Goal: Task Accomplishment & Management: Manage account settings

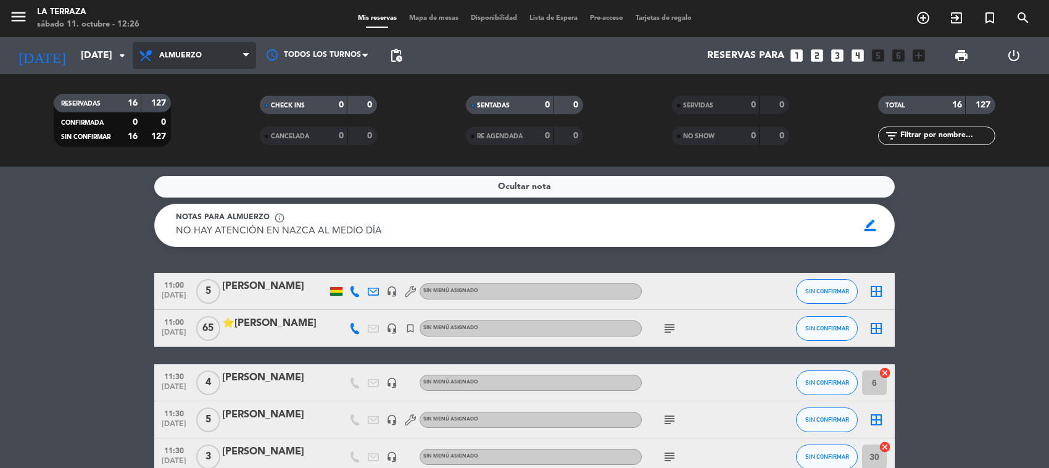
click at [172, 57] on span "Almuerzo" at bounding box center [180, 55] width 43 height 9
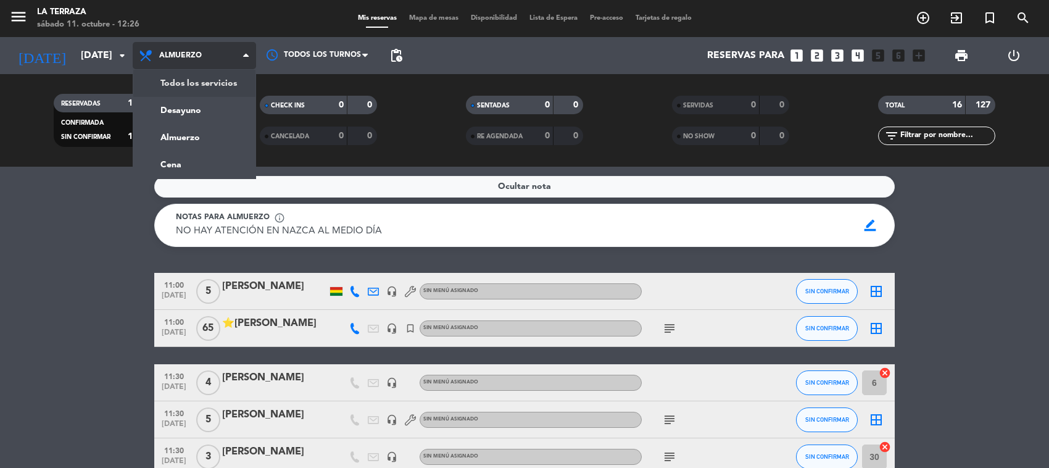
click at [177, 73] on div "Todos los servicios Desayuno Almuerzo Cena Almuerzo Todos los servicios Desayun…" at bounding box center [194, 55] width 123 height 37
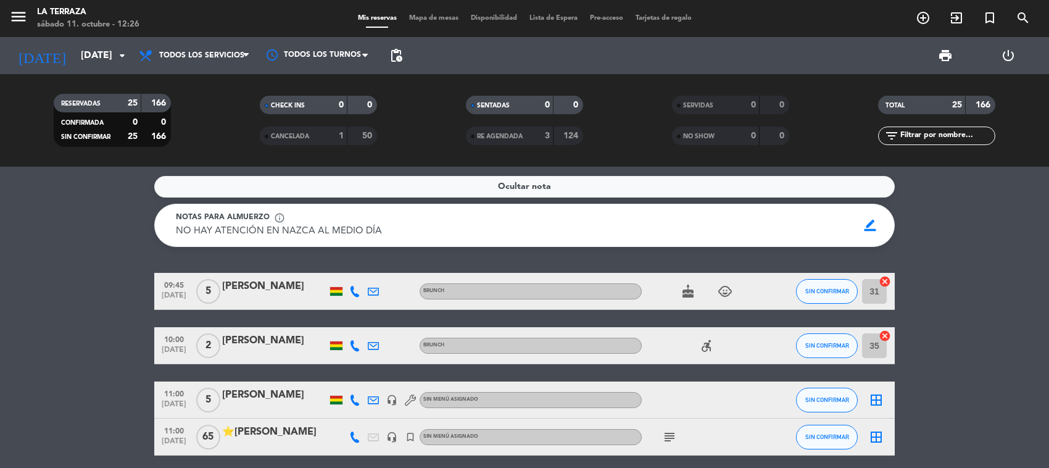
click at [178, 63] on span "Todos los servicios" at bounding box center [194, 55] width 123 height 27
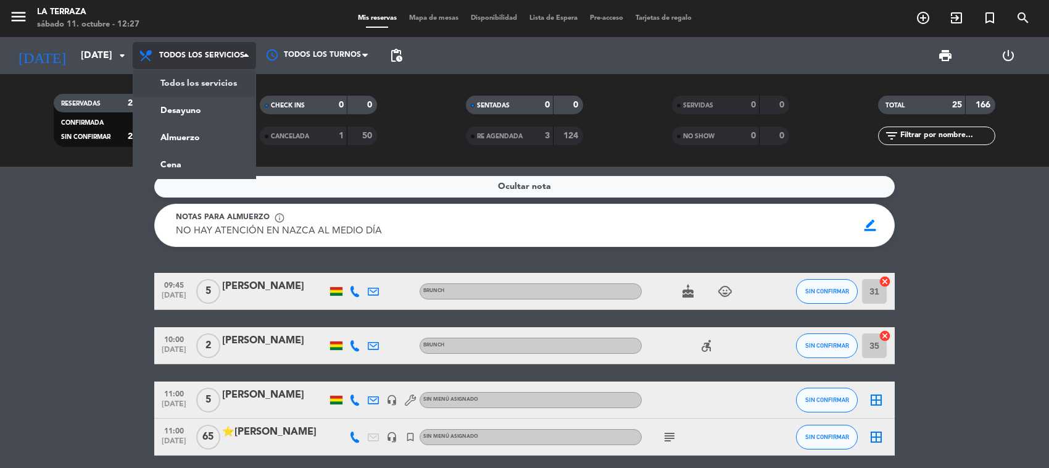
click at [174, 64] on span "Todos los servicios" at bounding box center [194, 55] width 123 height 27
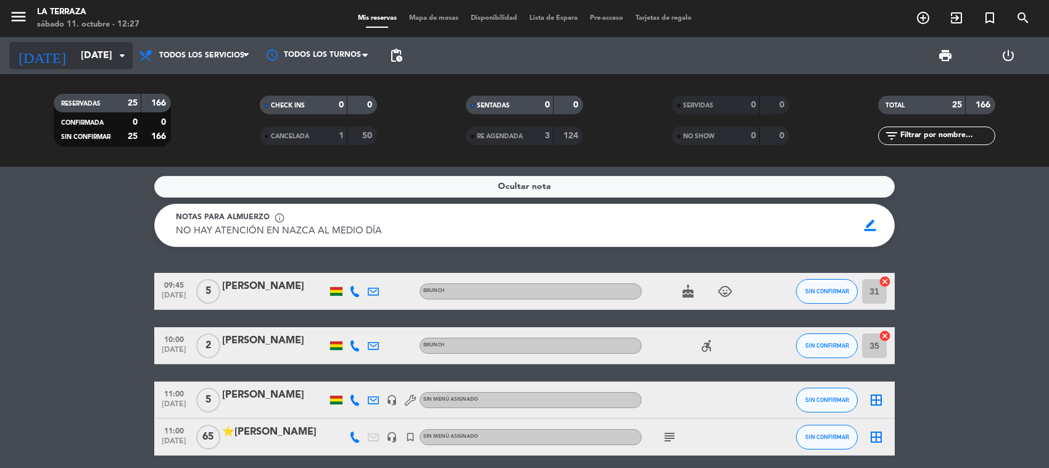
click at [115, 54] on icon "arrow_drop_down" at bounding box center [122, 55] width 15 height 15
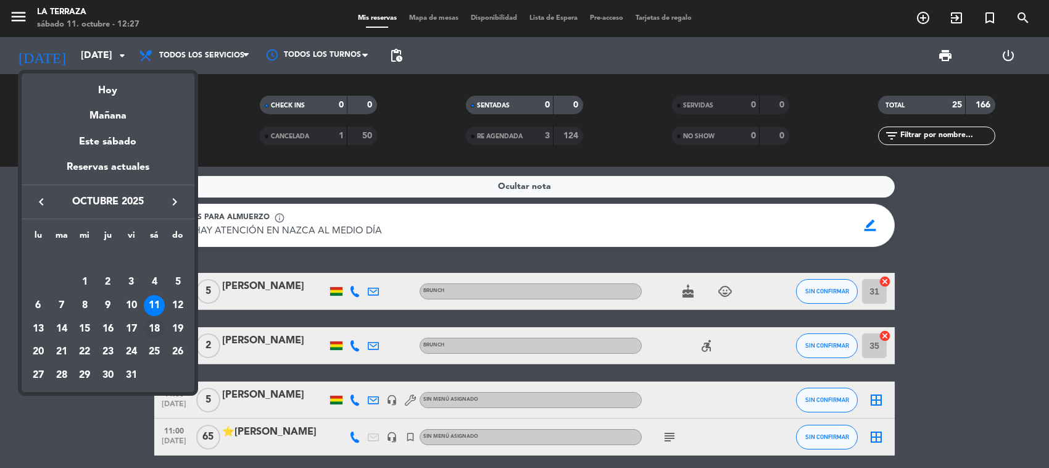
click at [157, 328] on div "18" at bounding box center [154, 328] width 21 height 21
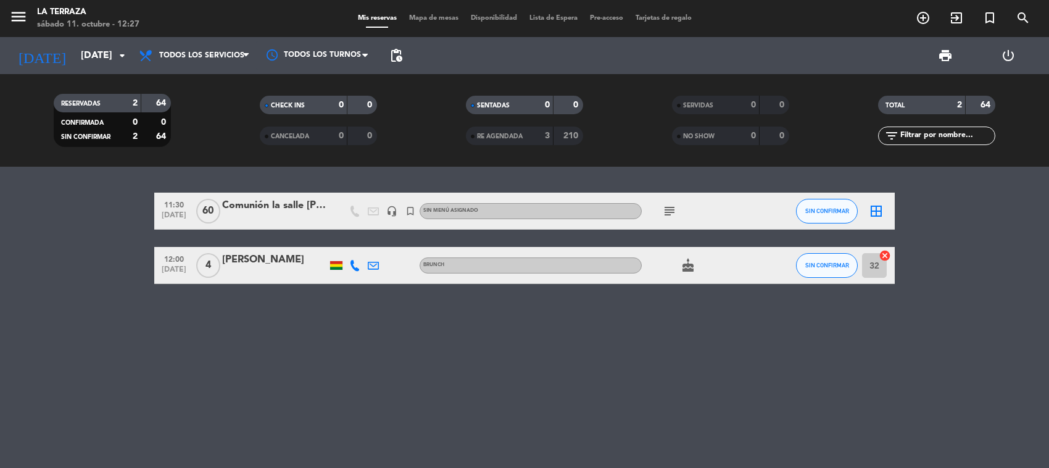
click at [675, 202] on div "subject" at bounding box center [697, 211] width 111 height 36
click at [665, 213] on icon "subject" at bounding box center [669, 211] width 15 height 15
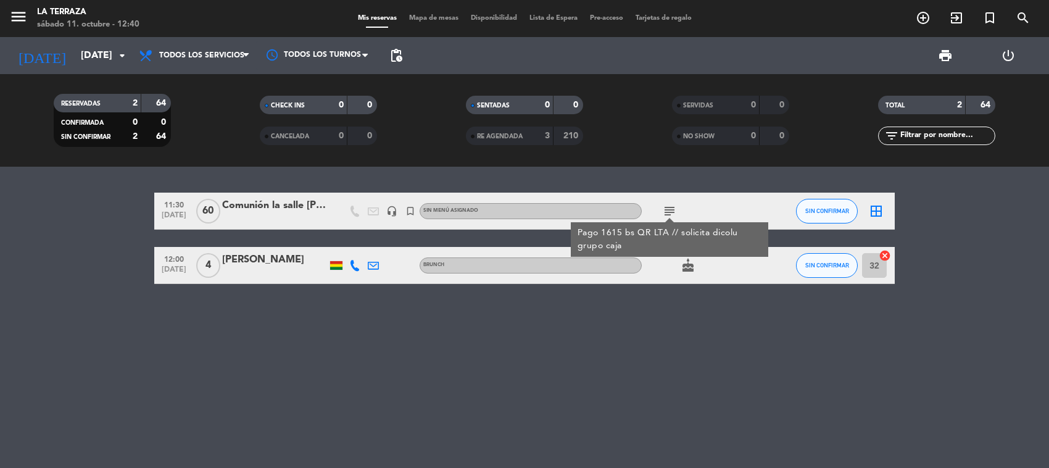
click at [665, 213] on icon "subject" at bounding box center [669, 211] width 15 height 15
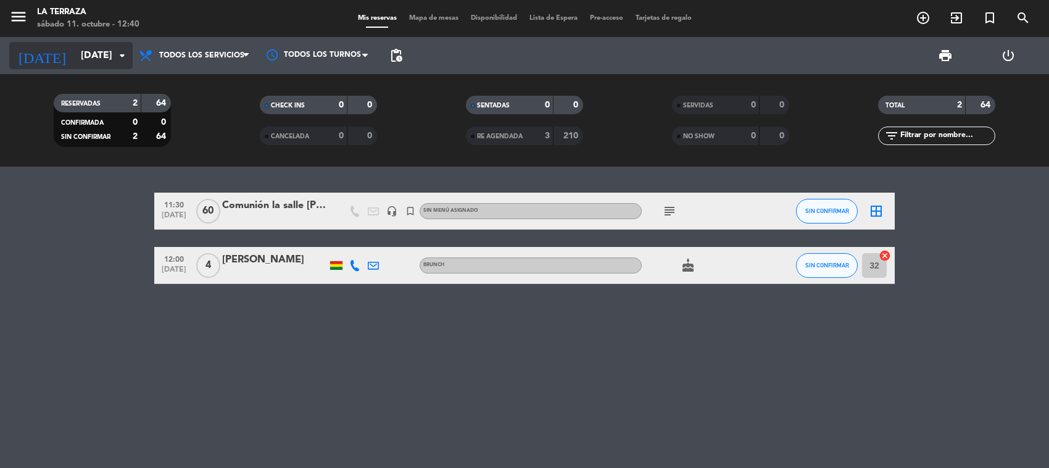
click at [97, 57] on input "[DATE]" at bounding box center [140, 56] width 130 height 24
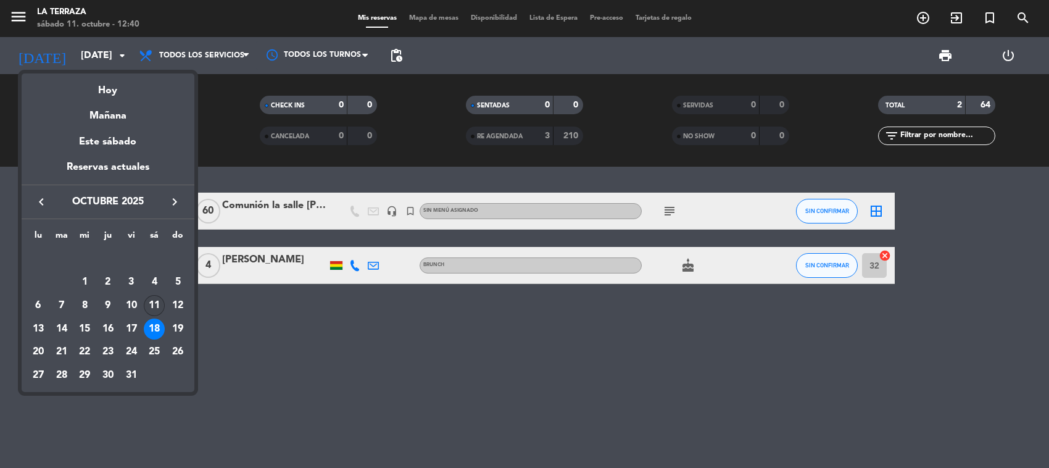
click at [154, 301] on div "11" at bounding box center [154, 305] width 21 height 21
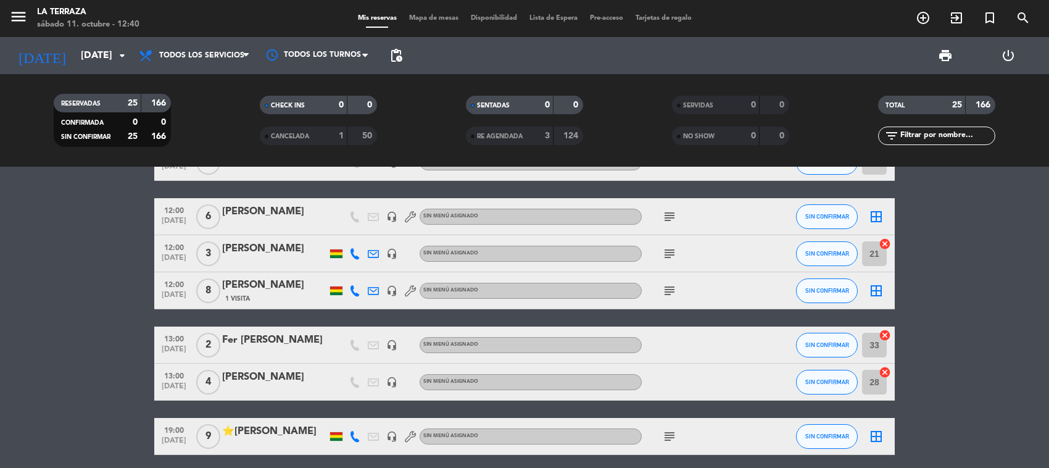
scroll to position [771, 0]
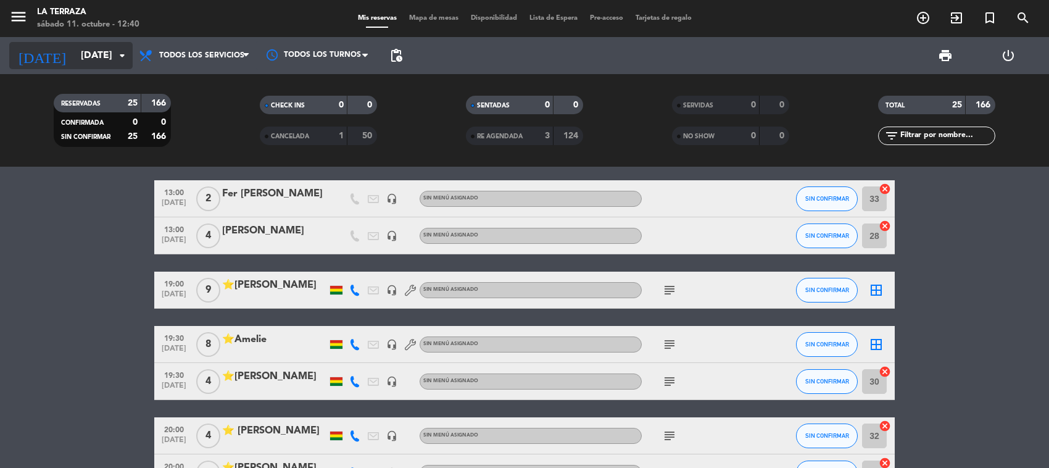
click at [124, 59] on icon "arrow_drop_down" at bounding box center [122, 55] width 15 height 15
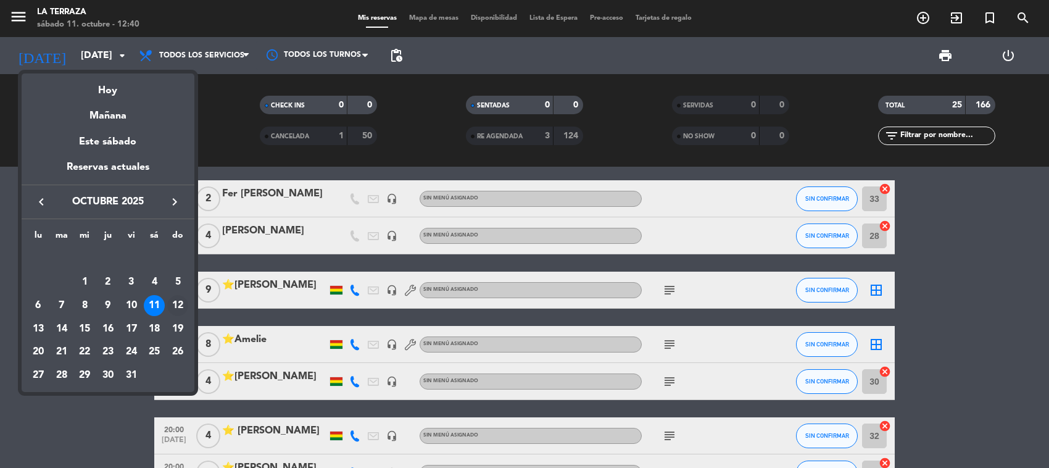
click at [178, 307] on div "12" at bounding box center [177, 305] width 21 height 21
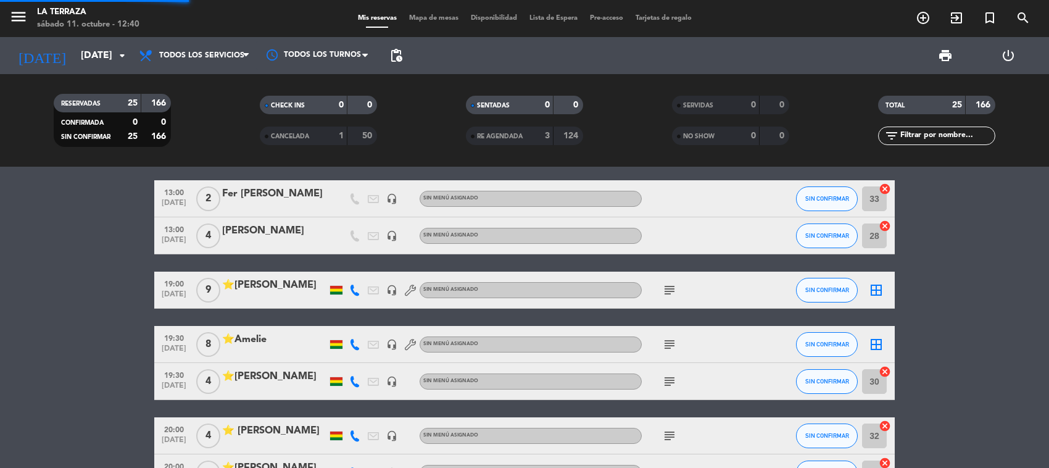
scroll to position [0, 0]
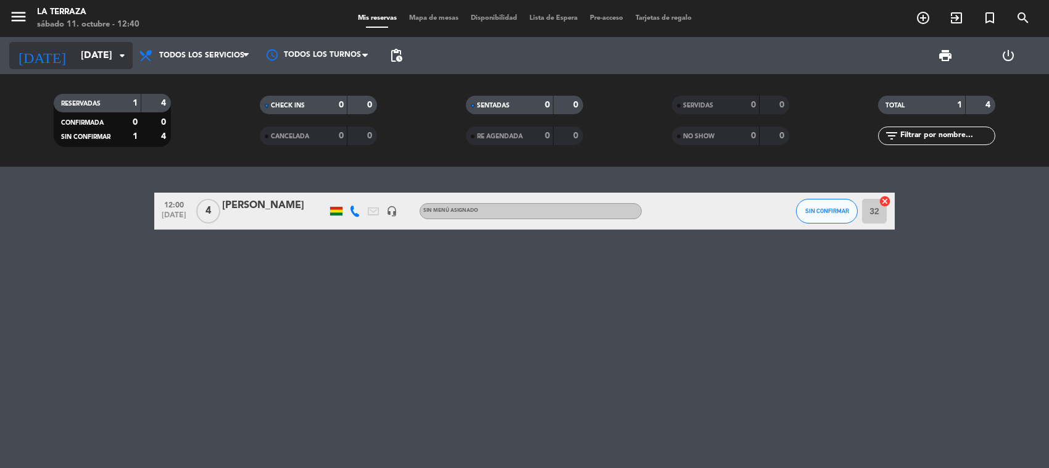
click at [99, 62] on input "[DATE]" at bounding box center [140, 56] width 130 height 24
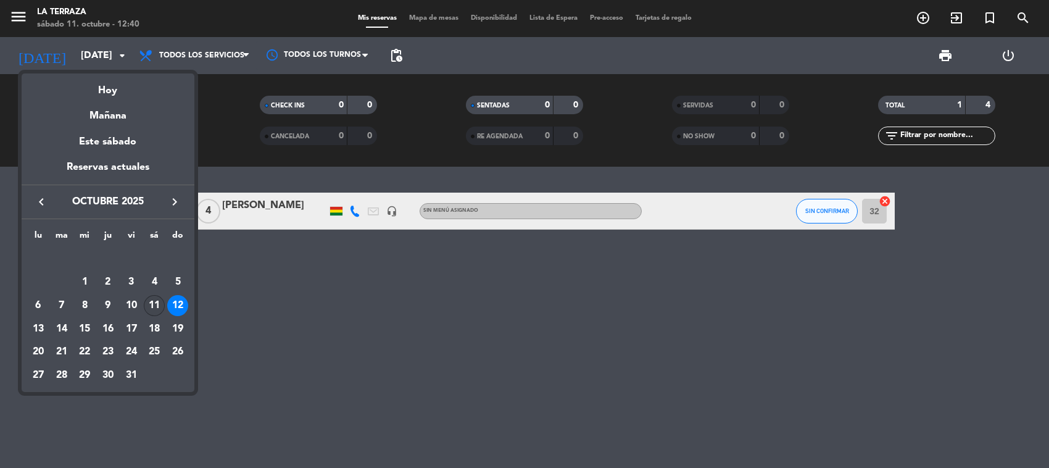
click at [157, 306] on div "11" at bounding box center [154, 305] width 21 height 21
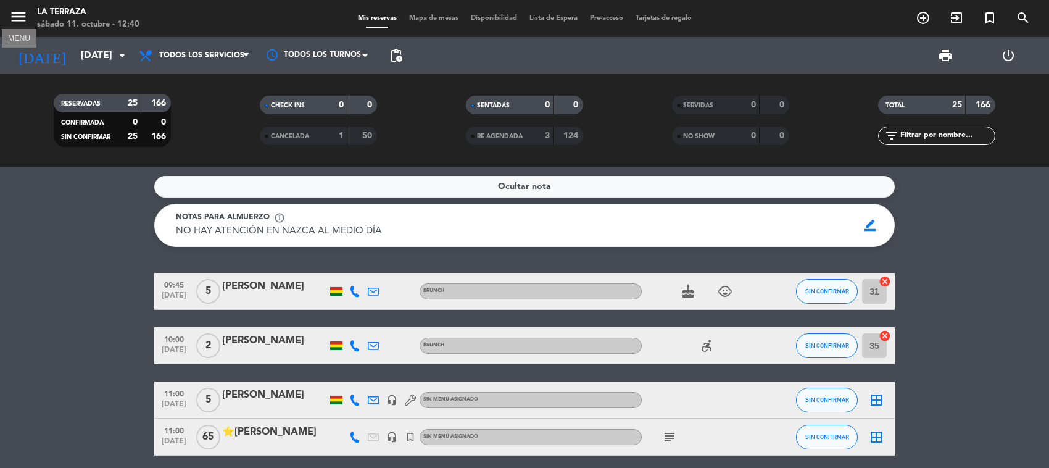
click at [9, 7] on icon "menu" at bounding box center [18, 16] width 19 height 19
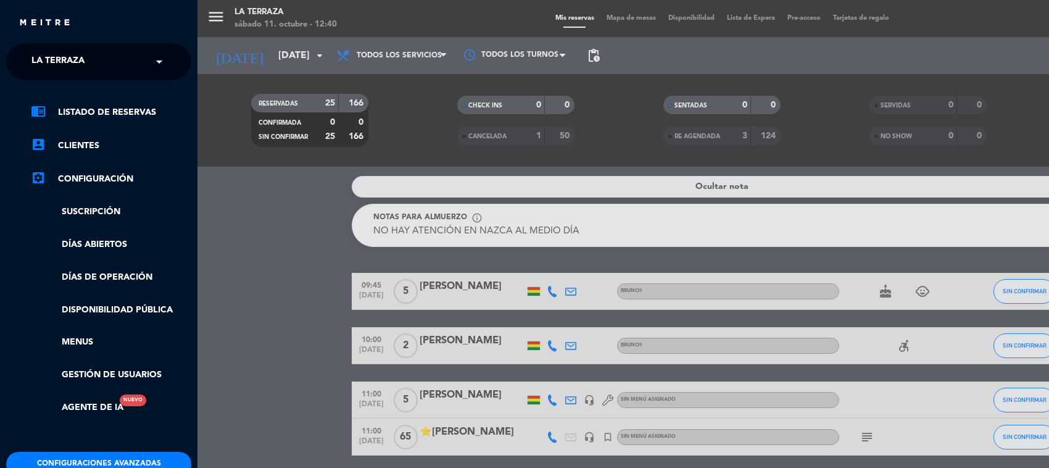
click at [143, 69] on input "text" at bounding box center [100, 62] width 151 height 27
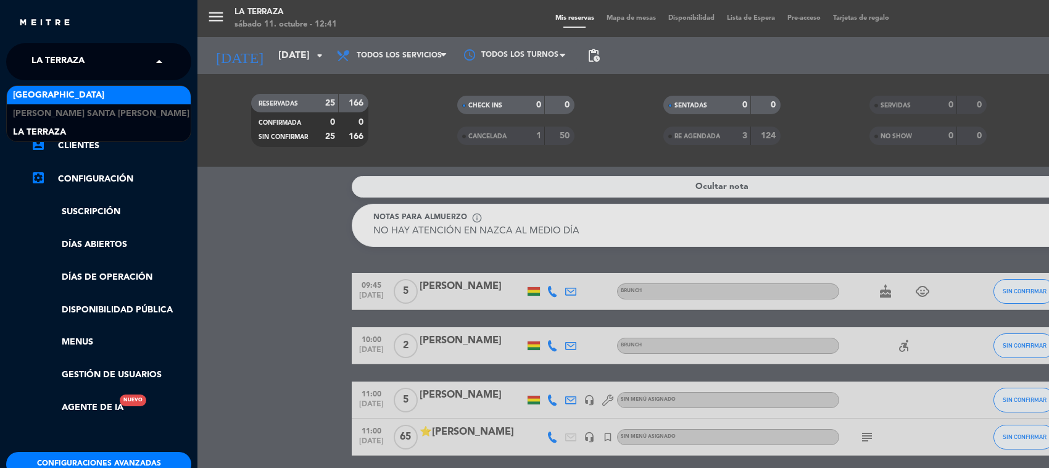
click at [120, 91] on div "[GEOGRAPHIC_DATA]" at bounding box center [99, 95] width 184 height 19
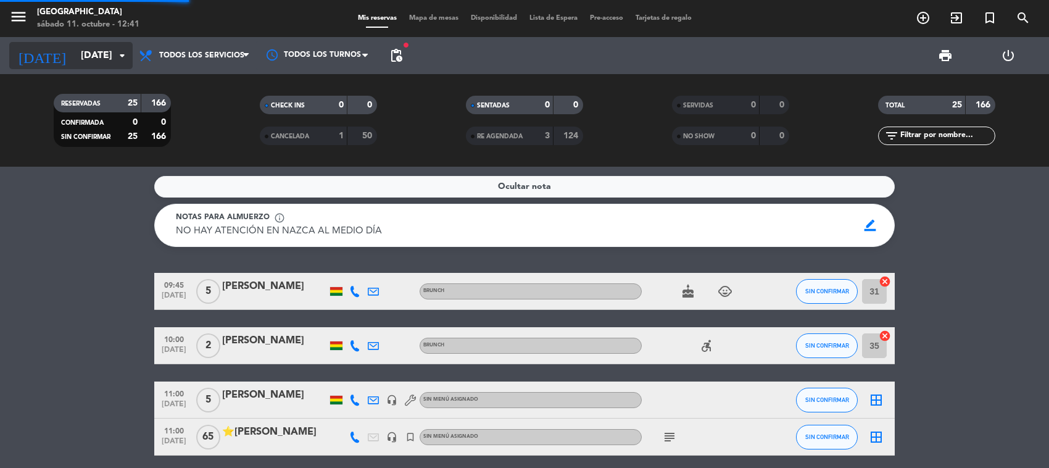
click at [127, 60] on icon "arrow_drop_down" at bounding box center [122, 55] width 15 height 15
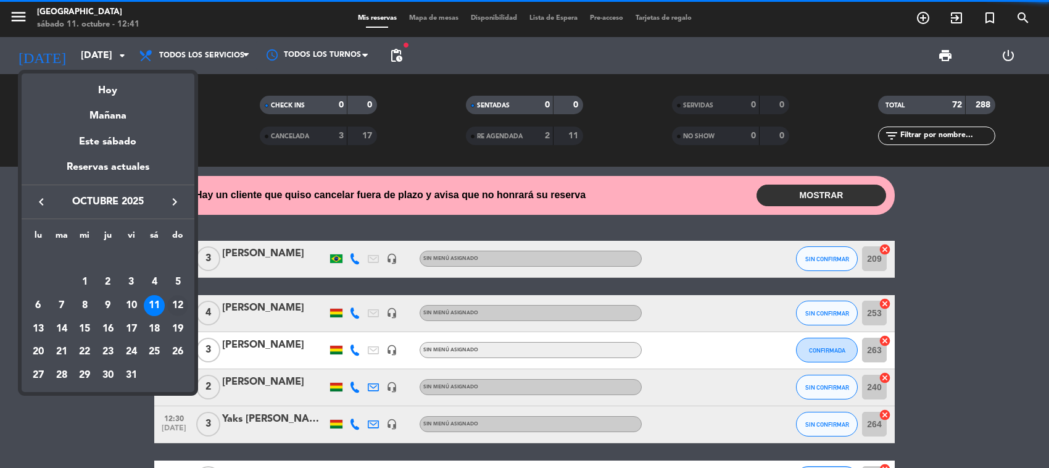
click at [183, 303] on div "12" at bounding box center [177, 305] width 21 height 21
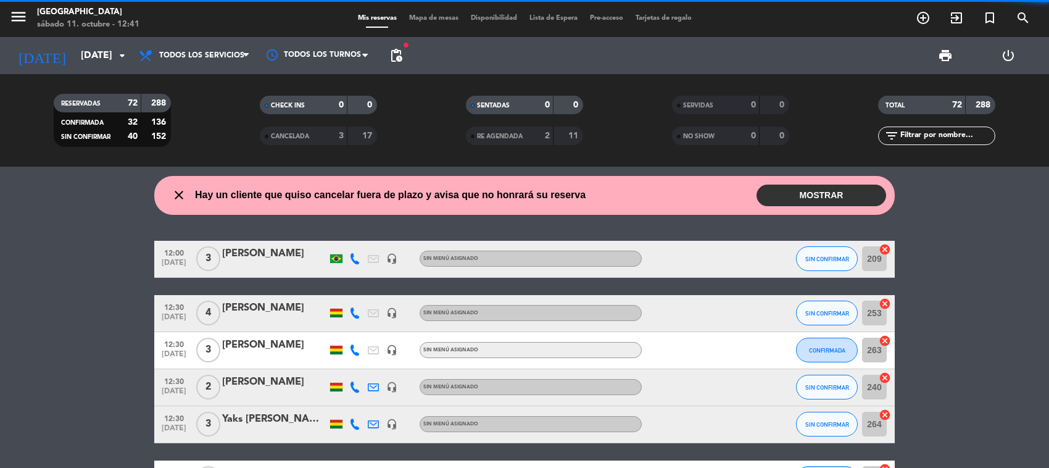
type input "[DATE]"
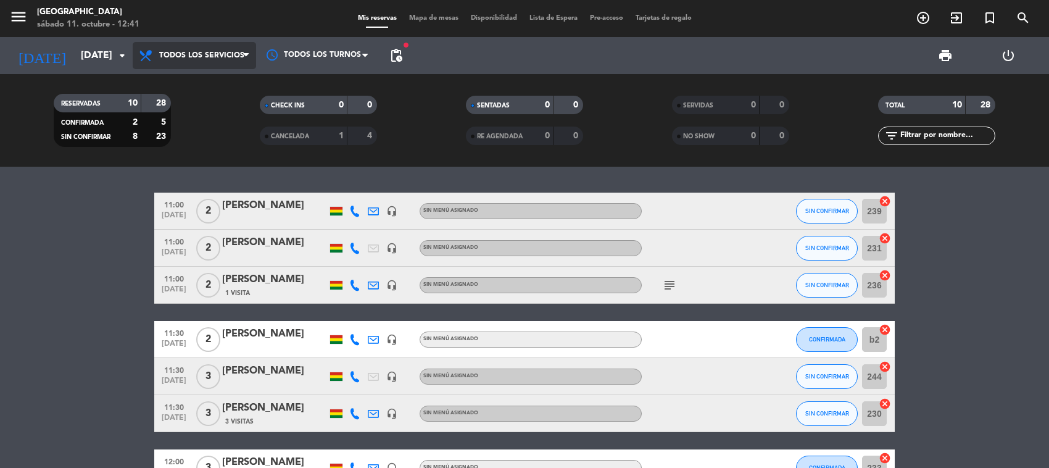
click at [226, 65] on span "Todos los servicios" at bounding box center [194, 55] width 123 height 27
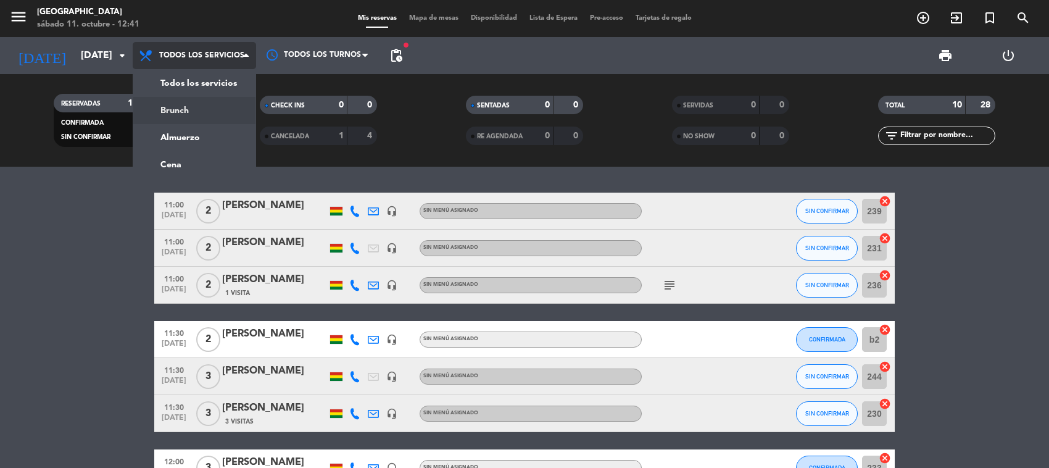
click at [226, 107] on div "menu Jardín de Asia [DATE] 11. octubre - 12:41 Mis reservas Mapa de mesas Dispo…" at bounding box center [524, 83] width 1049 height 167
